Goal: Find specific page/section: Locate a particular part of the current website

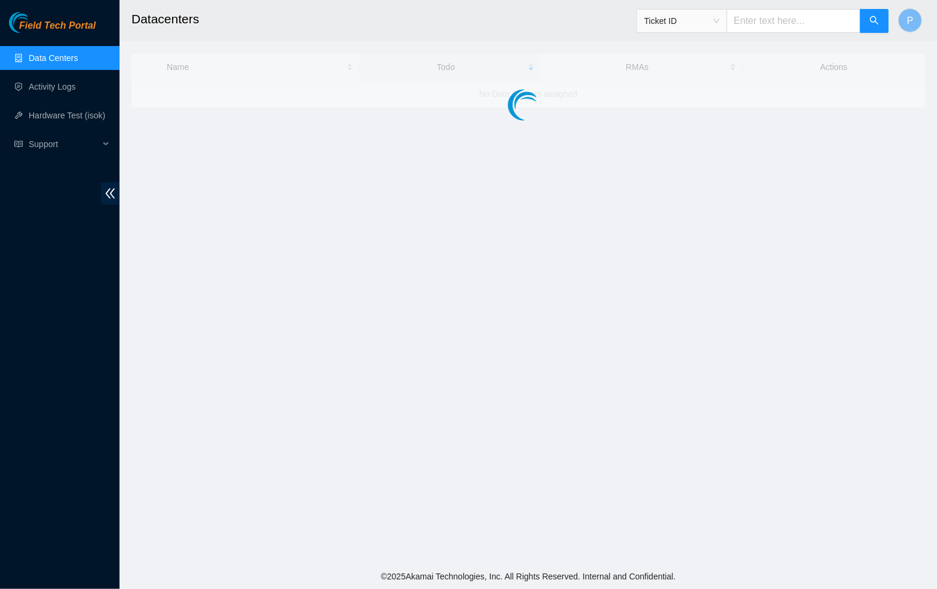
click at [708, 14] on span "Ticket ID" at bounding box center [681, 21] width 75 height 18
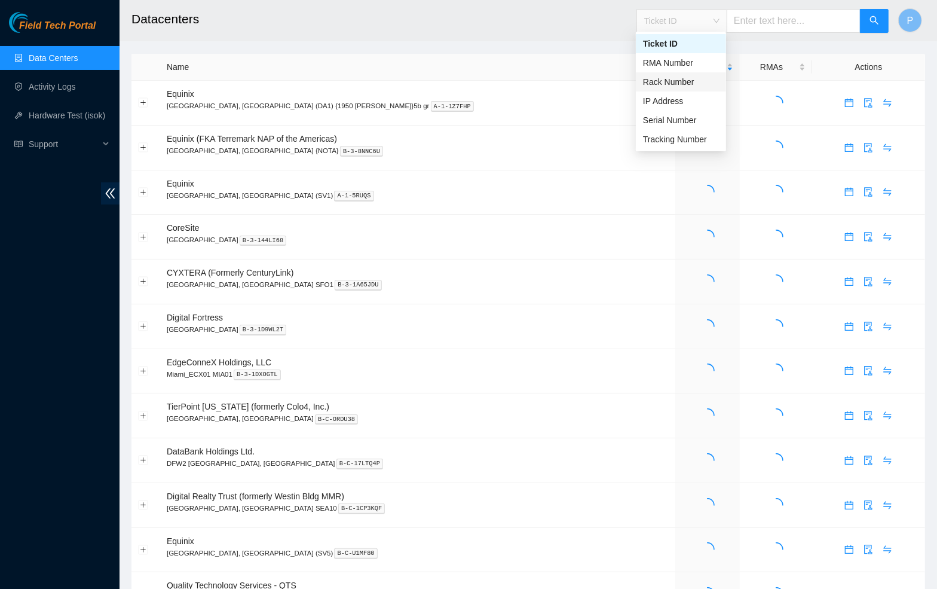
click at [663, 81] on div "Rack Number" at bounding box center [681, 81] width 76 height 13
click at [787, 21] on input "text" at bounding box center [794, 21] width 134 height 24
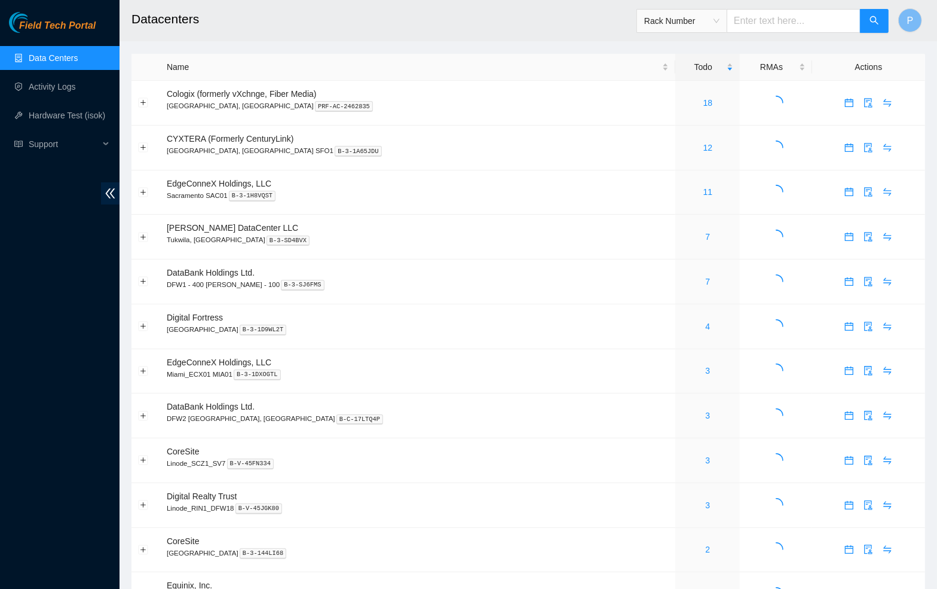
paste input "CL-G05"
type input "CL-G05"
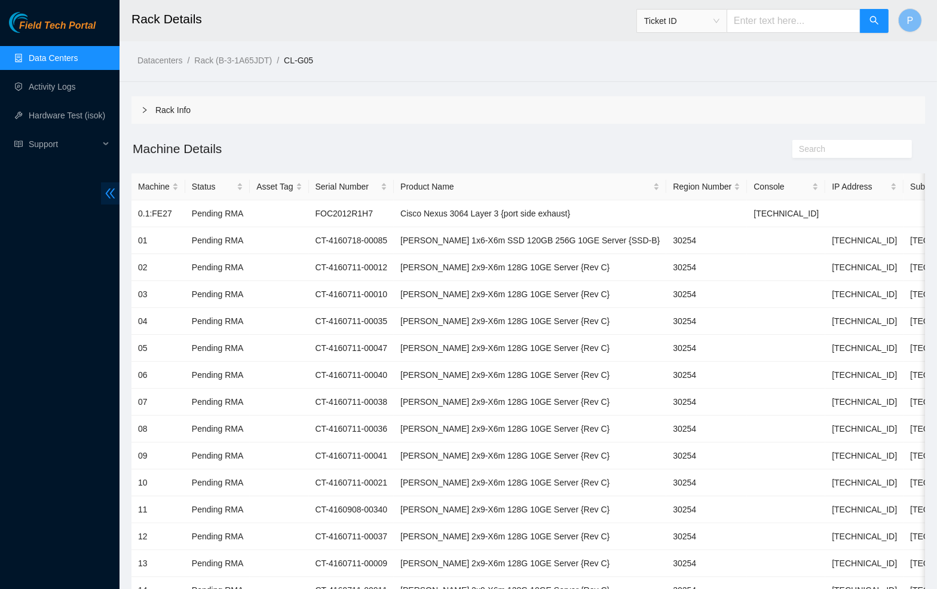
click at [111, 188] on icon "double-left" at bounding box center [110, 193] width 13 height 13
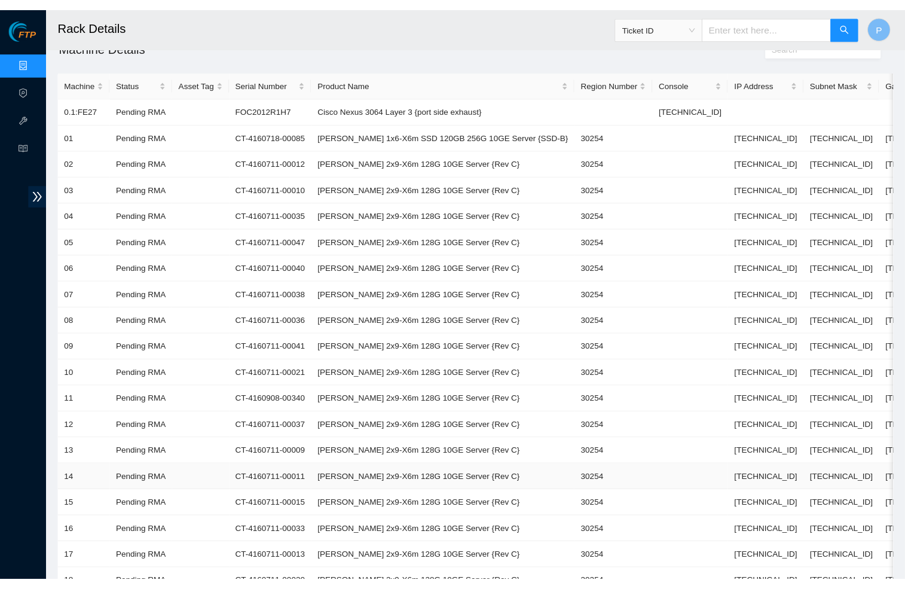
scroll to position [97, 0]
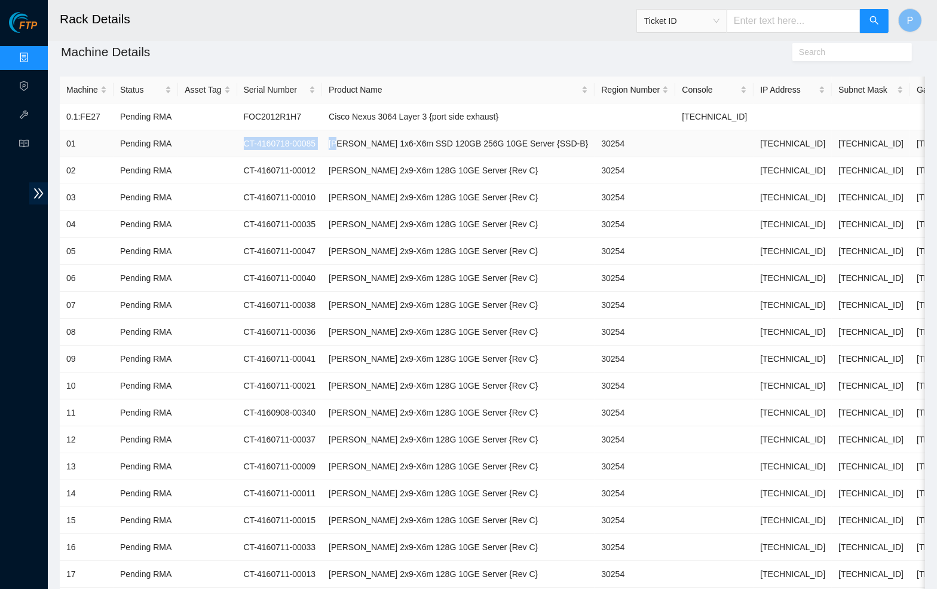
drag, startPoint x: 235, startPoint y: 140, endPoint x: 353, endPoint y: 139, distance: 117.1
click at [353, 139] on tr "01 Pending RMA CT-4160718-00085 Ciara 1x6-X6m SSD 120GB 256G 10GE Server {SSD-B…" at bounding box center [524, 143] width 929 height 27
click at [304, 58] on h2 "Machine Details" at bounding box center [384, 52] width 649 height 20
